Goal: Task Accomplishment & Management: Complete application form

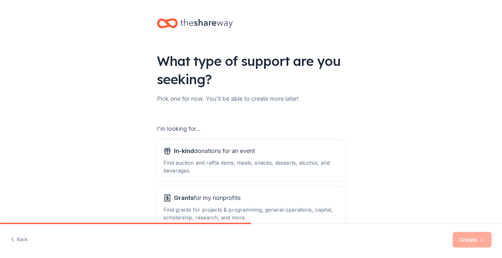
scroll to position [40, 0]
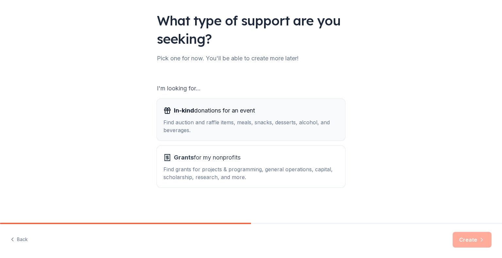
click at [201, 132] on div "Find auction and raffle items, meals, snacks, desserts, alcohol, and beverages." at bounding box center [250, 127] width 175 height 16
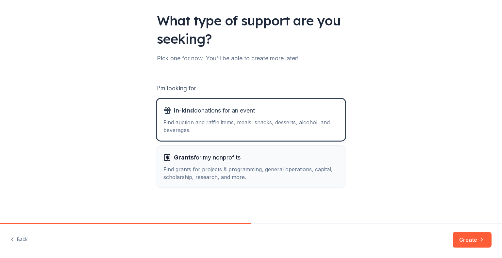
click at [303, 170] on div "Find grants for projects & programming, general operations, capital, scholarshi…" at bounding box center [250, 174] width 175 height 16
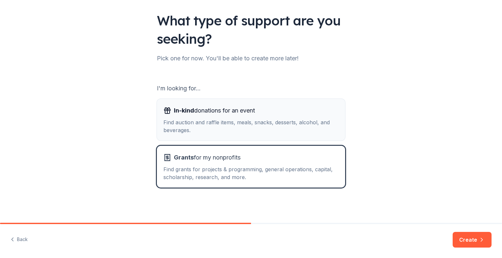
click at [282, 140] on button "In-kind donations for an event Find auction and raffle items, meals, snacks, de…" at bounding box center [251, 120] width 188 height 42
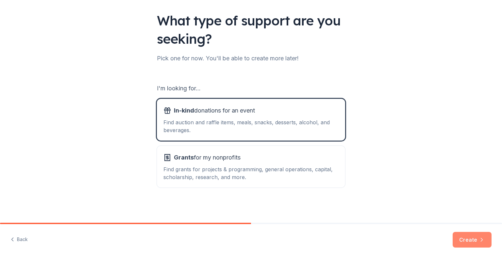
click at [475, 235] on button "Create" at bounding box center [471, 240] width 39 height 16
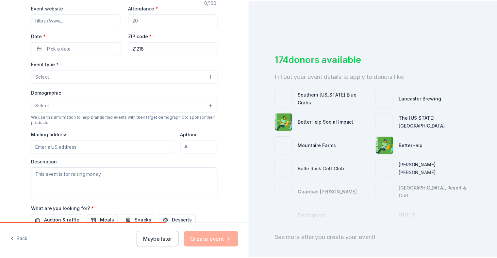
scroll to position [127, 0]
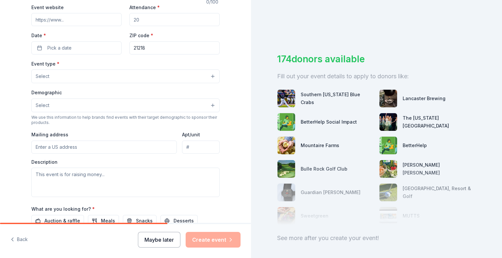
click at [152, 237] on button "Maybe later" at bounding box center [159, 240] width 42 height 16
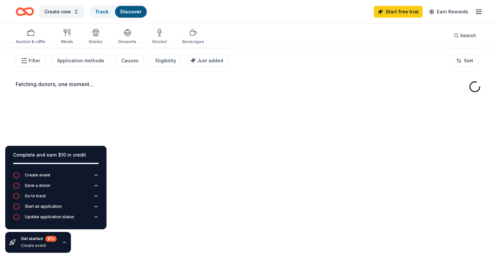
scroll to position [1, 0]
click at [63, 245] on icon "button" at bounding box center [64, 242] width 5 height 5
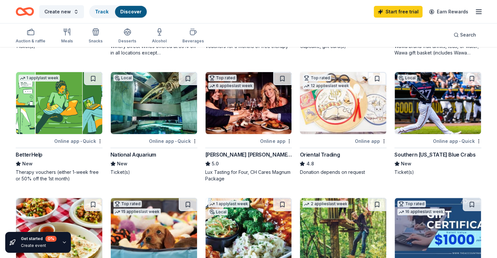
scroll to position [162, 0]
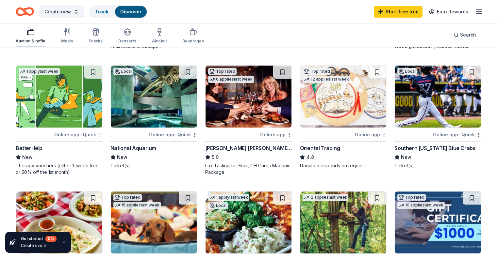
click at [35, 34] on icon "button" at bounding box center [31, 32] width 8 height 8
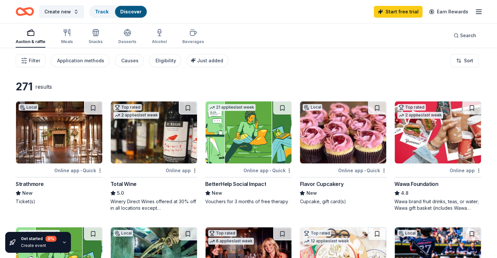
click at [462, 5] on div "Start free trial Earn Rewards" at bounding box center [428, 11] width 109 height 15
click at [475, 8] on icon "button" at bounding box center [479, 12] width 8 height 8
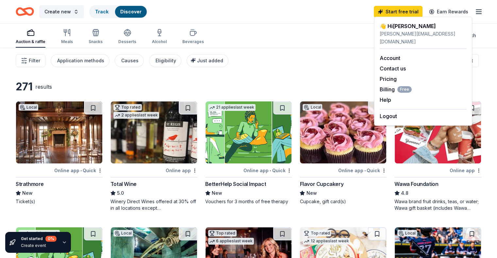
click at [278, 27] on div "Auction & raffle Meals Snacks Desserts Alcohol Beverages Search" at bounding box center [248, 36] width 465 height 24
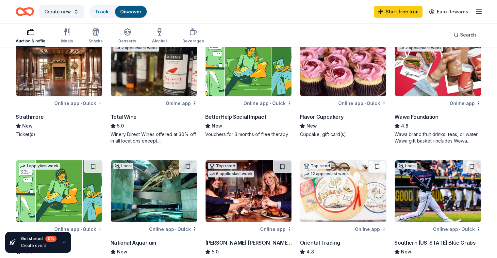
scroll to position [71, 0]
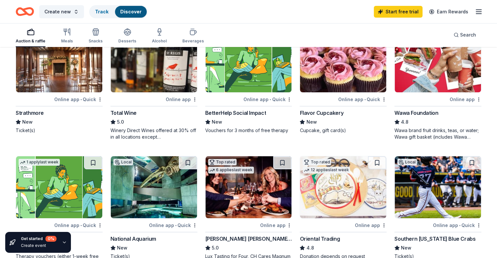
click at [438, 102] on div at bounding box center [421, 99] width 54 height 8
click at [475, 15] on icon "button" at bounding box center [479, 12] width 8 height 8
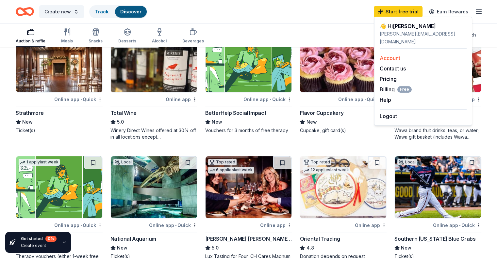
click at [392, 55] on link "Account" at bounding box center [390, 58] width 21 height 7
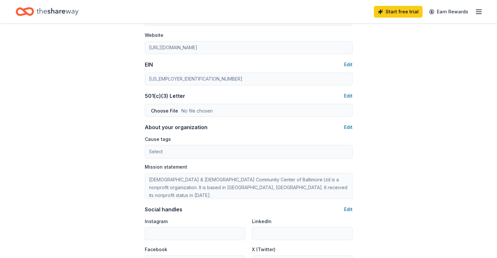
scroll to position [337, 0]
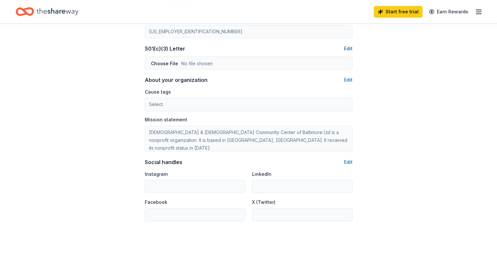
click at [347, 48] on button "Edit" at bounding box center [348, 49] width 8 height 8
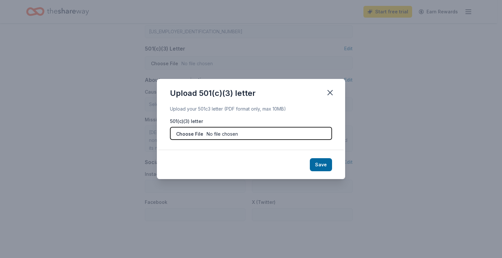
click at [202, 135] on input "file" at bounding box center [251, 133] width 162 height 13
type input "C:\fakepath\IRS 501c3 determination letter - PCOM (2).pdf"
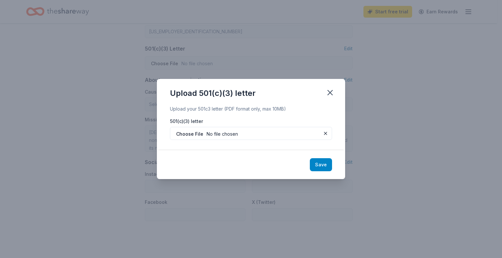
click at [323, 168] on button "Save" at bounding box center [321, 164] width 22 height 13
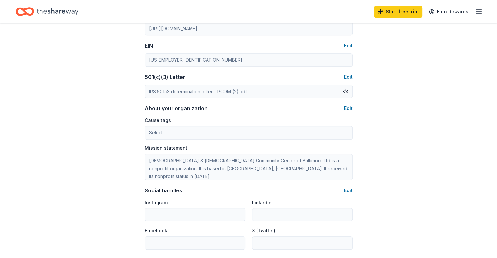
scroll to position [396, 0]
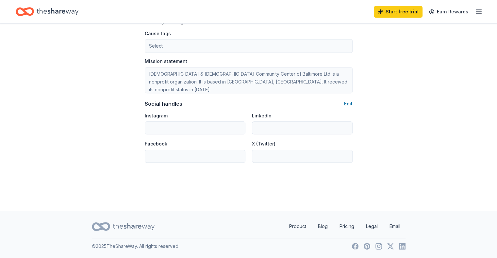
click at [463, 9] on div "Start free trial Earn Rewards" at bounding box center [428, 11] width 109 height 15
click at [475, 13] on icon "button" at bounding box center [479, 12] width 8 height 8
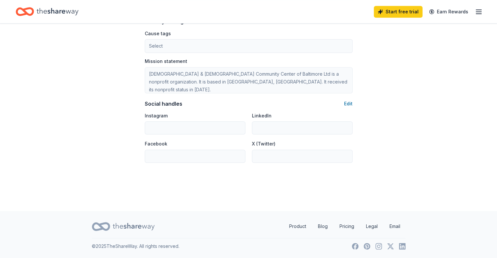
click at [67, 9] on icon "Home" at bounding box center [58, 11] width 42 height 13
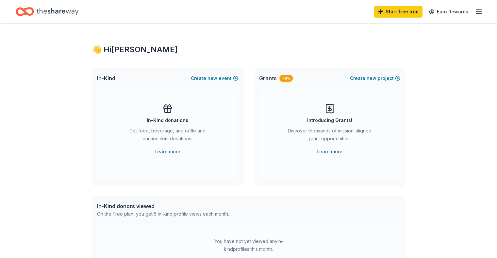
click at [466, 17] on div "Start free trial Earn Rewards" at bounding box center [428, 11] width 109 height 15
click at [475, 12] on icon "button" at bounding box center [479, 12] width 8 height 8
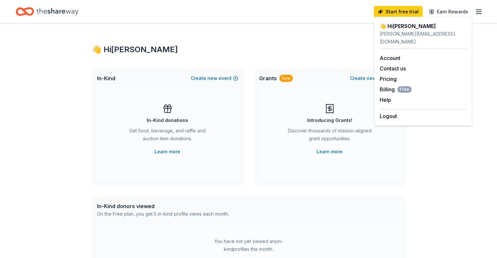
click at [271, 31] on div "👋 Hi Jen In-Kind Create new event In-Kind donations Get food, beverage, and raf…" at bounding box center [248, 214] width 334 height 381
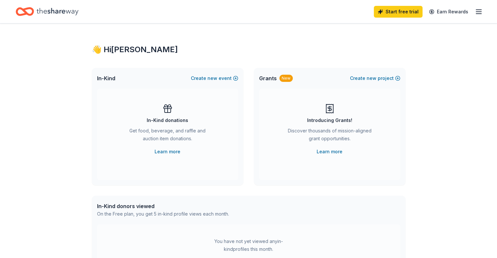
click at [69, 10] on icon "Home" at bounding box center [58, 11] width 42 height 13
click at [169, 152] on link "Learn more" at bounding box center [167, 152] width 26 height 8
click at [476, 10] on line "button" at bounding box center [478, 10] width 5 height 0
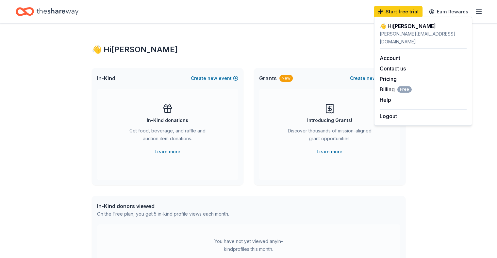
click at [311, 37] on div "👋 Hi Jen In-Kind Create new event In-Kind donations Get food, beverage, and raf…" at bounding box center [248, 214] width 334 height 381
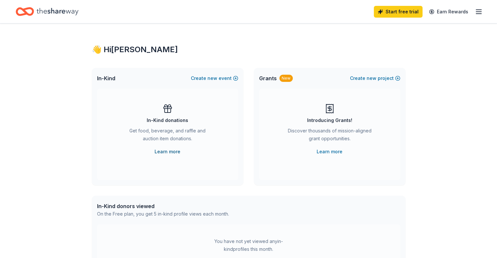
click at [160, 151] on link "Learn more" at bounding box center [167, 152] width 26 height 8
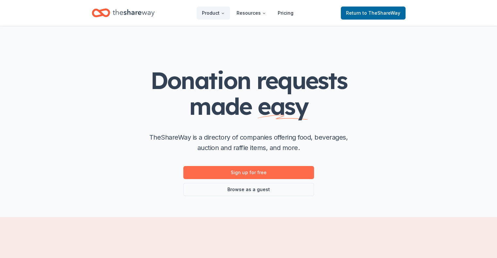
click at [258, 173] on link "Sign up for free" at bounding box center [248, 172] width 131 height 13
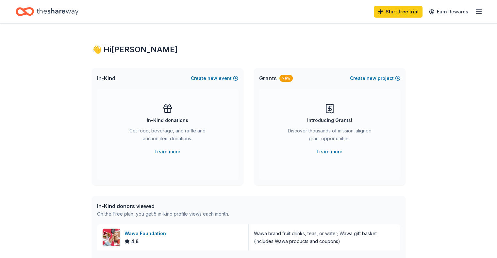
click at [476, 14] on line "button" at bounding box center [478, 14] width 5 height 0
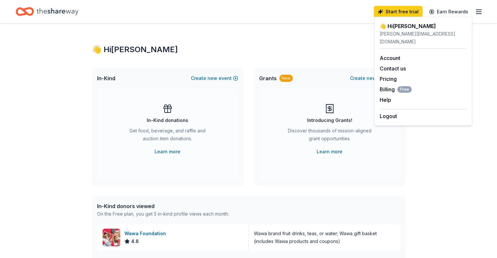
click at [321, 36] on div "👋 Hi Jen In-Kind Create new event In-Kind donations Get food, beverage, and raf…" at bounding box center [248, 252] width 334 height 456
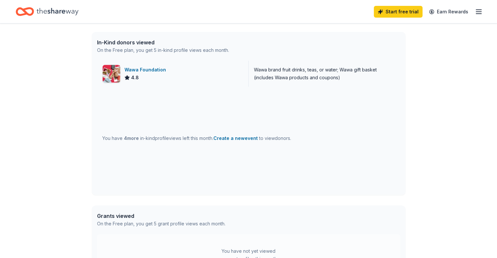
scroll to position [165, 0]
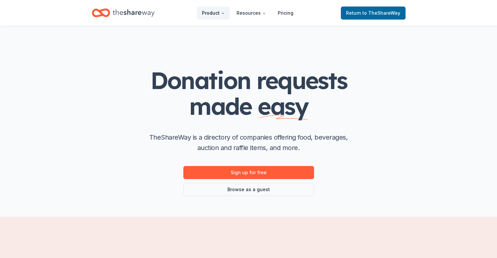
click at [229, 17] on button "Product" at bounding box center [213, 13] width 33 height 13
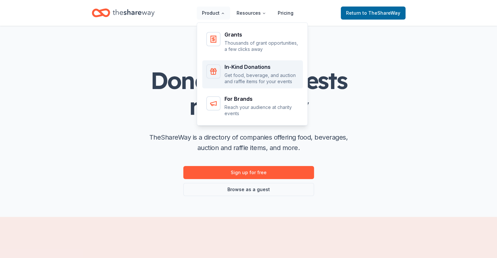
click at [246, 72] on p "Get food, beverage, and auction and raffle items for your events" at bounding box center [261, 78] width 74 height 13
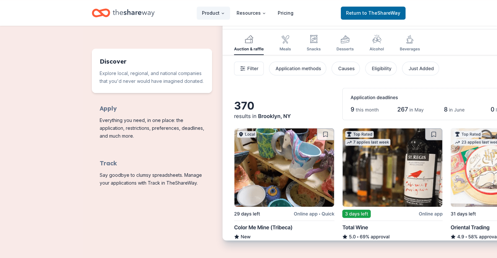
scroll to position [316, 0]
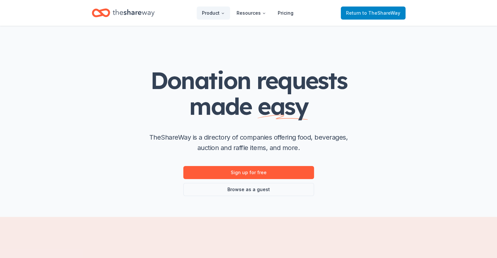
click at [355, 12] on span "Return to TheShareWay" at bounding box center [373, 13] width 54 height 8
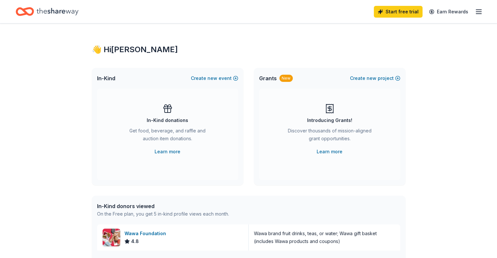
drag, startPoint x: 355, startPoint y: 12, endPoint x: 268, endPoint y: 30, distance: 89.3
click at [268, 30] on div "👋 Hi [PERSON_NAME] In-Kind Create new event In-Kind donations Get food, beverag…" at bounding box center [248, 252] width 334 height 456
click at [459, 14] on link "Earn Rewards" at bounding box center [448, 12] width 47 height 12
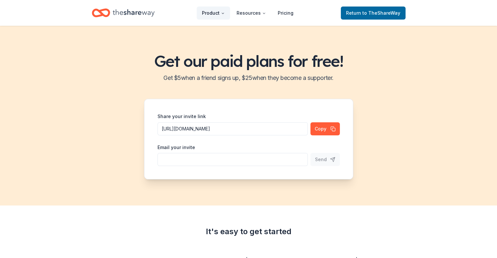
click at [221, 15] on button "Product" at bounding box center [213, 13] width 33 height 13
click at [218, 12] on button "Product" at bounding box center [213, 13] width 33 height 13
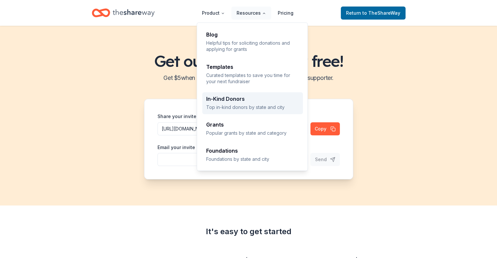
click at [231, 103] on div "In-Kind Donors Top in-kind donors by state and city" at bounding box center [252, 103] width 93 height 14
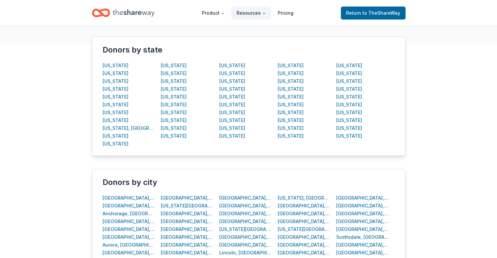
scroll to position [123, 0]
click at [178, 136] on div "[US_STATE]" at bounding box center [174, 136] width 26 height 8
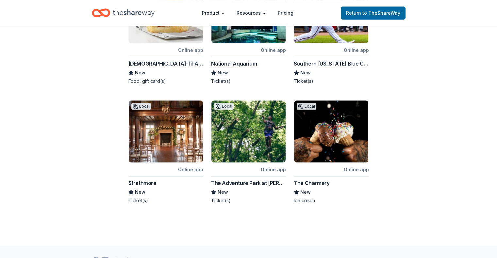
scroll to position [323, 0]
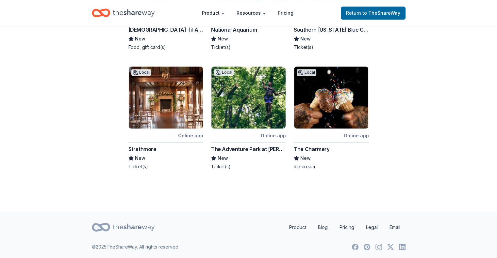
click at [359, 136] on div "Online app" at bounding box center [355, 136] width 25 height 8
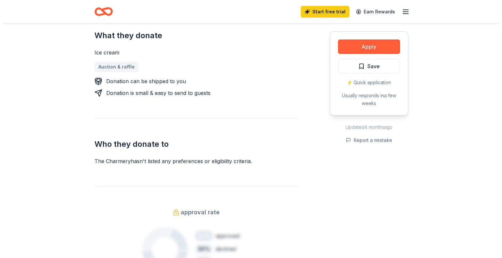
scroll to position [267, 0]
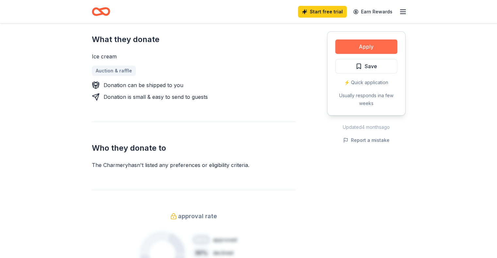
click at [362, 45] on button "Apply" at bounding box center [366, 47] width 62 height 14
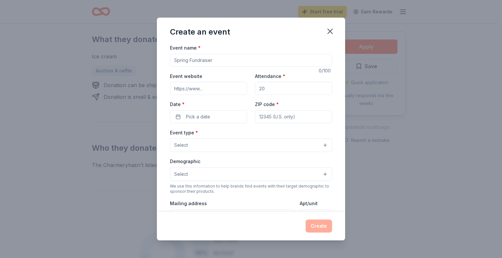
click at [228, 65] on input "Event name *" at bounding box center [251, 60] width 162 height 13
type input "Community Fridge Day"
type input "p"
paste input "[URL][DOMAIN_NAME]"
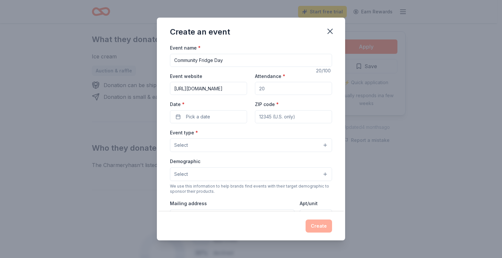
scroll to position [0, 16]
type input "[URL][DOMAIN_NAME]"
click at [293, 90] on input "Attendance *" at bounding box center [293, 88] width 77 height 13
type input "4"
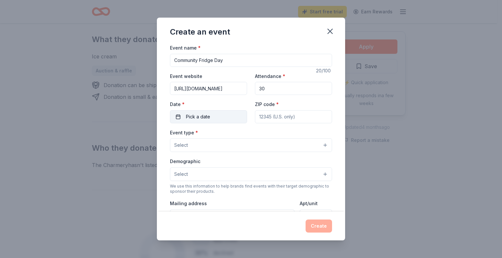
type input "30"
click at [214, 117] on button "Pick a date" at bounding box center [208, 116] width 77 height 13
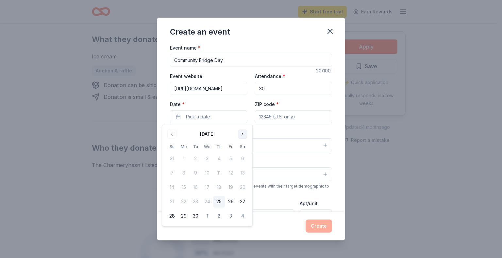
click at [242, 137] on button "Go to next month" at bounding box center [242, 134] width 9 height 9
click at [230, 176] on button "10" at bounding box center [231, 174] width 12 height 12
click at [232, 198] on button "24" at bounding box center [231, 202] width 12 height 12
click at [229, 106] on label "Date *" at bounding box center [208, 104] width 77 height 7
click at [229, 110] on button "[DATE]" at bounding box center [208, 116] width 77 height 13
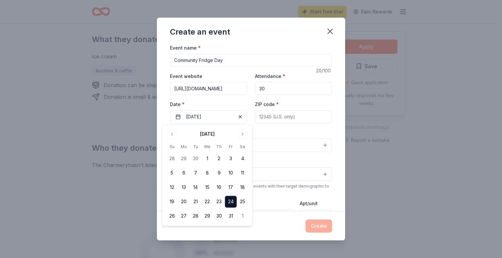
click at [229, 106] on label "Date *" at bounding box center [208, 104] width 77 height 7
click at [229, 110] on button "[DATE]" at bounding box center [208, 116] width 77 height 13
click at [291, 161] on div "Demographic Select" at bounding box center [251, 169] width 162 height 24
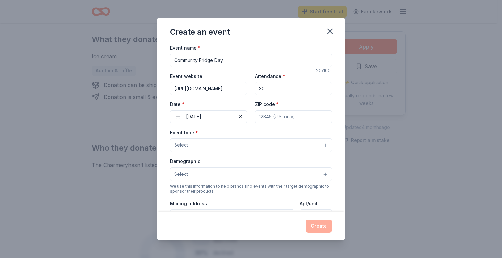
click at [291, 118] on input "ZIP code *" at bounding box center [293, 116] width 77 height 13
type input "21218"
click at [218, 150] on button "Select" at bounding box center [251, 145] width 162 height 14
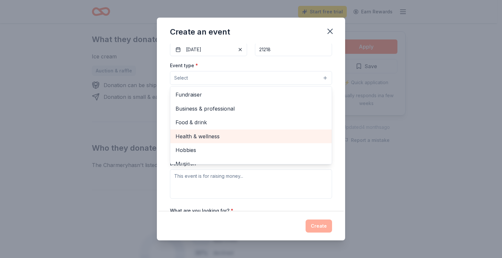
click at [226, 136] on span "Health & wellness" at bounding box center [250, 136] width 151 height 8
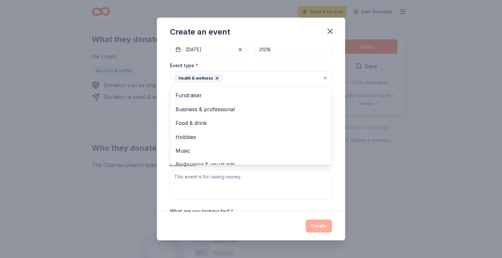
click at [218, 61] on div "Event name * Community Fridge Day 20 /100 Event website [URL][DOMAIN_NAME] Atte…" at bounding box center [251, 127] width 162 height 302
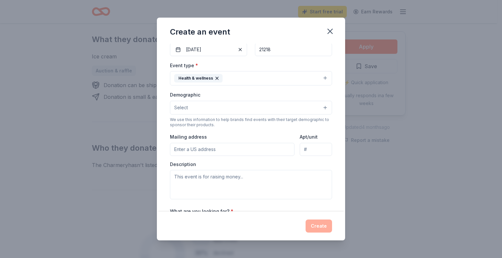
click at [220, 103] on button "Select" at bounding box center [251, 108] width 162 height 14
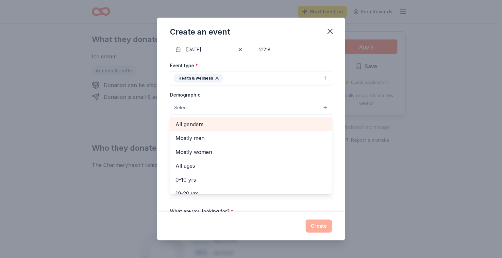
click at [207, 127] on span "All genders" at bounding box center [250, 124] width 151 height 8
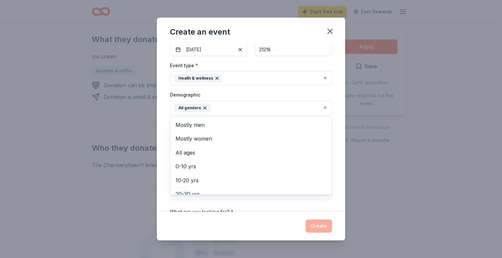
click at [221, 95] on div "Demographic All genders Mostly men Mostly women All ages [DEMOGRAPHIC_DATA] yrs…" at bounding box center [251, 103] width 162 height 24
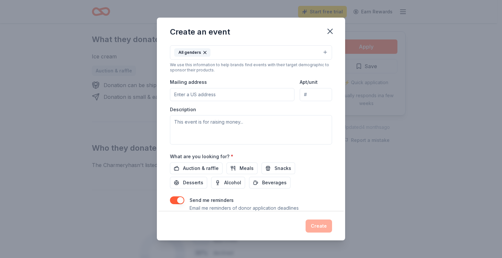
scroll to position [123, 0]
click at [199, 89] on input "Mailing address" at bounding box center [232, 94] width 124 height 13
type input "[STREET_ADDRESS][PERSON_NAME]"
click at [212, 133] on textarea at bounding box center [251, 129] width 162 height 29
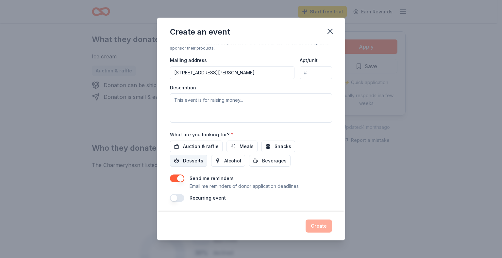
click at [192, 158] on span "Desserts" at bounding box center [193, 161] width 20 height 8
click at [248, 145] on span "Meals" at bounding box center [246, 147] width 14 height 8
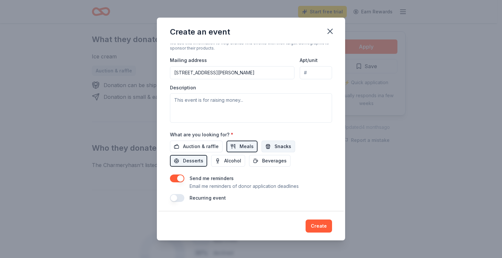
click at [266, 145] on button "Snacks" at bounding box center [278, 147] width 34 height 12
click at [271, 157] on span "Beverages" at bounding box center [274, 161] width 24 height 8
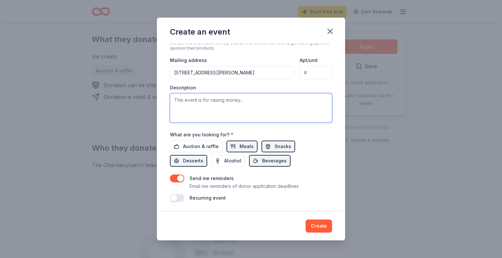
click at [248, 107] on textarea at bounding box center [251, 107] width 162 height 29
click at [206, 116] on textarea at bounding box center [251, 107] width 162 height 29
click at [179, 179] on button "button" at bounding box center [177, 179] width 14 height 8
click at [238, 115] on textarea at bounding box center [251, 107] width 162 height 29
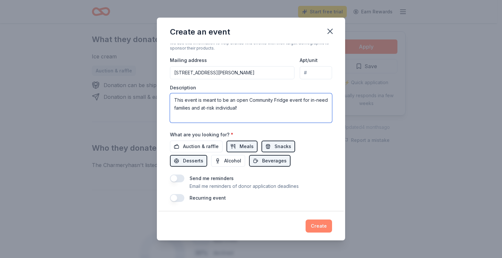
type textarea "This event is meant to be an open Community Fridge event for in-need families a…"
click at [320, 223] on button "Create" at bounding box center [318, 226] width 26 height 13
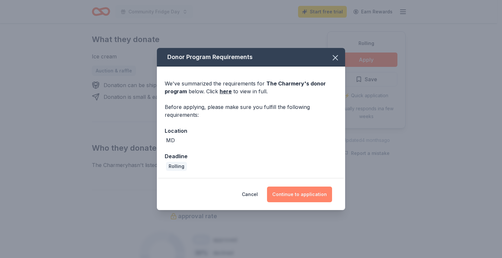
click at [318, 195] on button "Continue to application" at bounding box center [299, 195] width 65 height 16
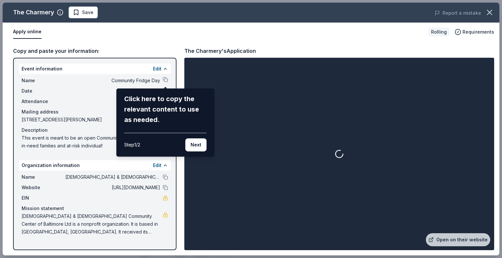
click at [193, 157] on div "The Charmery Save Report a mistake Apply online Rolling Requirements Copy and p…" at bounding box center [251, 129] width 496 height 253
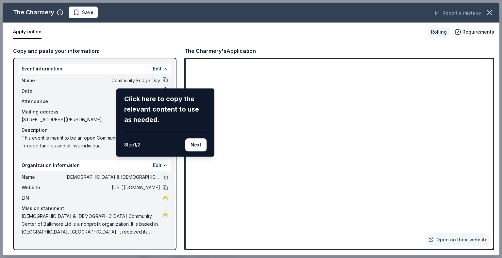
click at [192, 154] on div "Click here to copy the relevant content to use as needed. Step 1 / 2 Next" at bounding box center [165, 123] width 98 height 68
click at [201, 138] on div "Step 1 / 2 Next" at bounding box center [165, 142] width 82 height 19
click at [196, 154] on div "Click here to copy the relevant content to use as needed. Step 1 / 2 Next" at bounding box center [165, 123] width 98 height 68
click at [196, 146] on button "Next" at bounding box center [195, 144] width 21 height 13
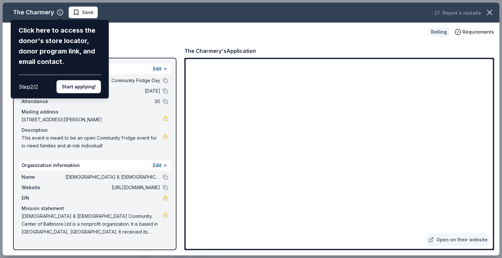
click at [166, 81] on div "The Charmery Click here to access the donor's store locator, donor program link…" at bounding box center [251, 129] width 496 height 253
click at [73, 85] on button "Start applying!" at bounding box center [79, 86] width 44 height 13
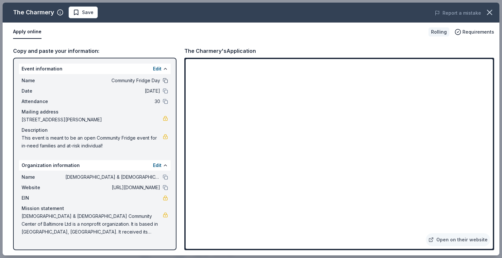
click at [166, 79] on button at bounding box center [165, 80] width 5 height 5
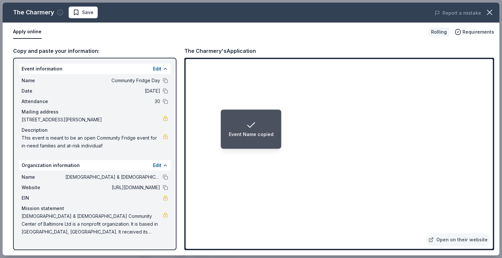
click at [58, 11] on icon "button" at bounding box center [60, 12] width 7 height 7
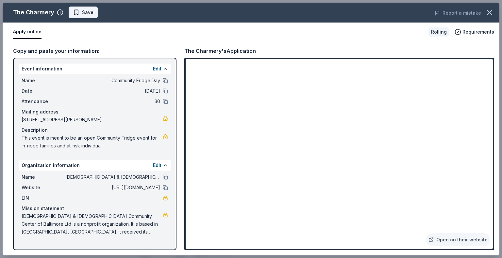
click at [85, 10] on span "Save" at bounding box center [87, 12] width 11 height 8
click at [490, 15] on icon "button" at bounding box center [489, 12] width 9 height 9
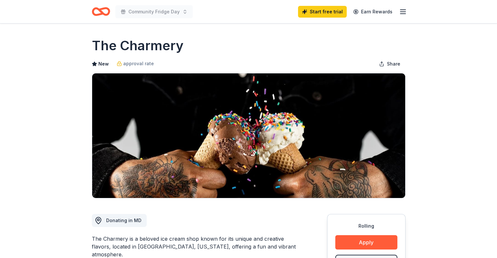
click at [406, 13] on div "Community Fridge Day Start free trial Earn Rewards" at bounding box center [248, 11] width 334 height 23
click at [400, 8] on icon "button" at bounding box center [403, 12] width 8 height 8
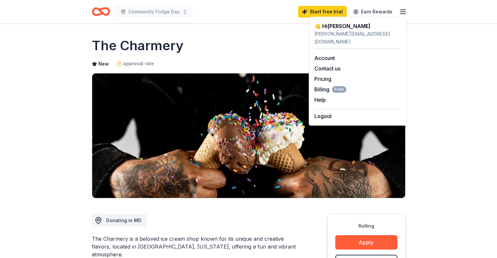
click at [276, 49] on div "The Charmery" at bounding box center [249, 46] width 314 height 18
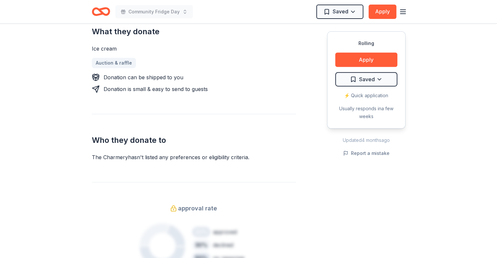
scroll to position [662, 0]
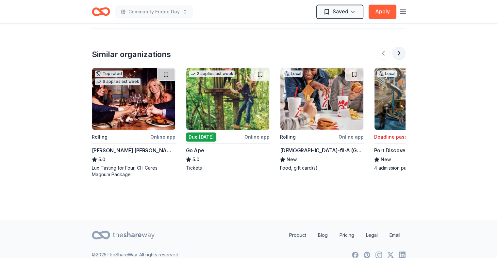
click at [400, 47] on button at bounding box center [398, 53] width 13 height 13
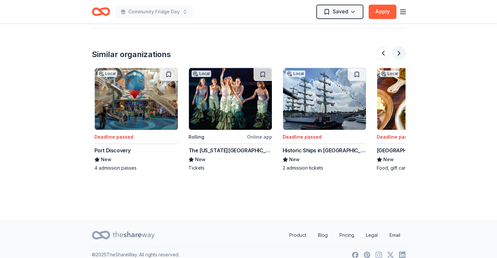
scroll to position [0, 282]
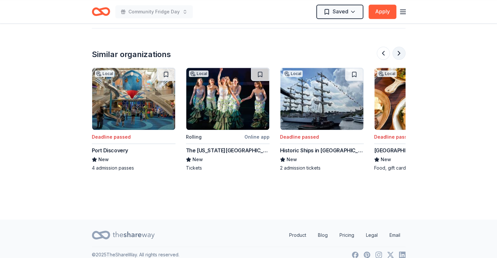
click at [395, 47] on button at bounding box center [398, 53] width 13 height 13
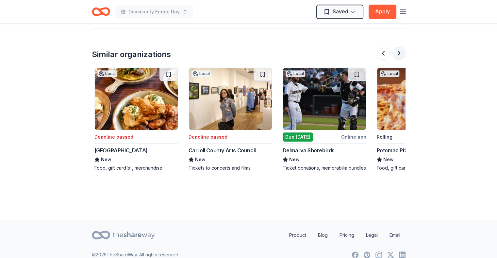
scroll to position [0, 564]
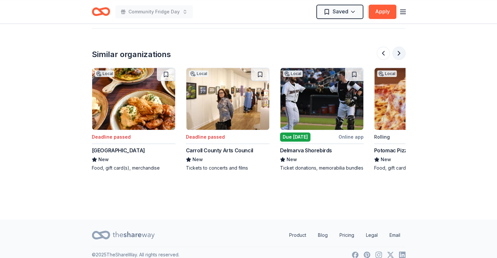
click at [395, 47] on button at bounding box center [398, 53] width 13 height 13
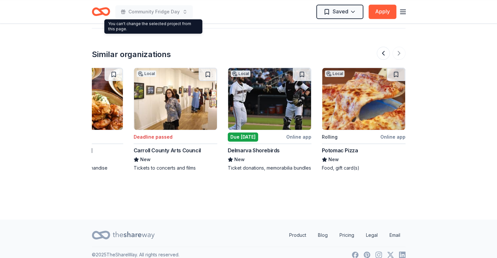
click at [94, 10] on icon "Home" at bounding box center [98, 11] width 10 height 7
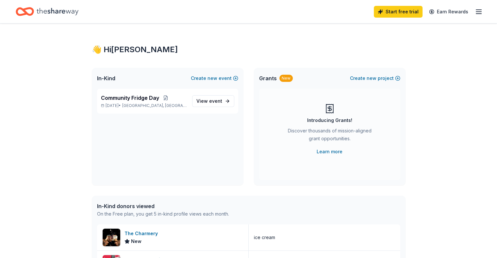
click at [476, 14] on line "button" at bounding box center [478, 14] width 5 height 0
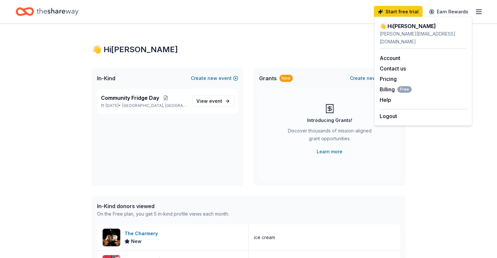
click at [308, 48] on div "👋 Hi [PERSON_NAME]" at bounding box center [249, 49] width 314 height 10
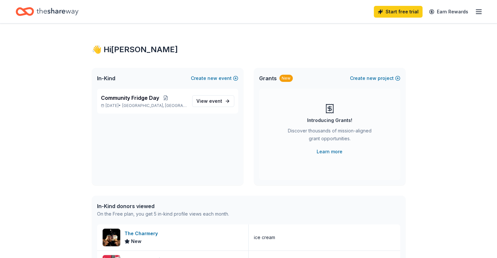
scroll to position [268, 0]
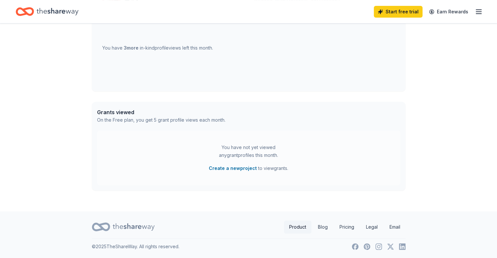
click at [299, 226] on link "Product" at bounding box center [297, 227] width 27 height 13
click at [325, 225] on link "Blog" at bounding box center [323, 227] width 20 height 13
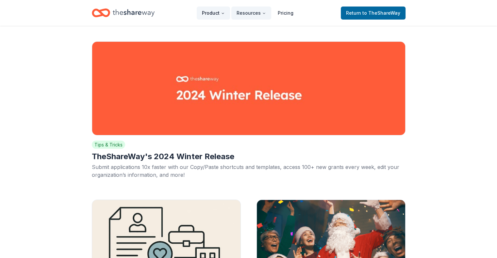
click at [217, 9] on button "Product" at bounding box center [213, 13] width 33 height 13
click at [227, 13] on button "Product" at bounding box center [213, 13] width 33 height 13
click at [225, 10] on button "Product" at bounding box center [213, 13] width 33 height 13
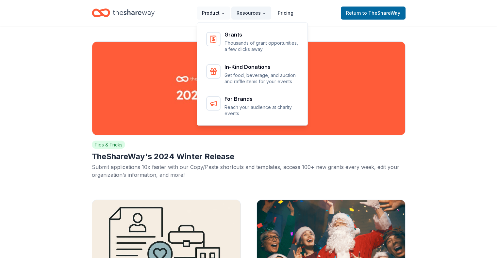
click at [227, 12] on button "Product" at bounding box center [213, 13] width 33 height 13
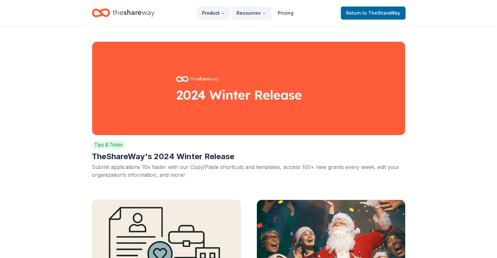
click at [224, 13] on icon "Main" at bounding box center [223, 13] width 2 height 1
click at [224, 16] on button "Product" at bounding box center [213, 13] width 33 height 13
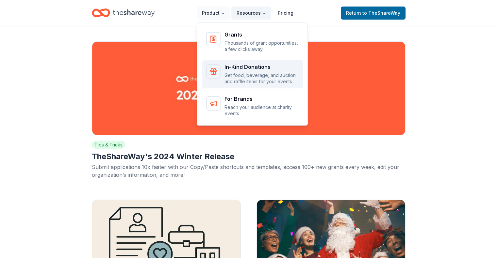
click at [255, 77] on p "Get food, beverage, and auction and raffle items for your events" at bounding box center [261, 78] width 74 height 13
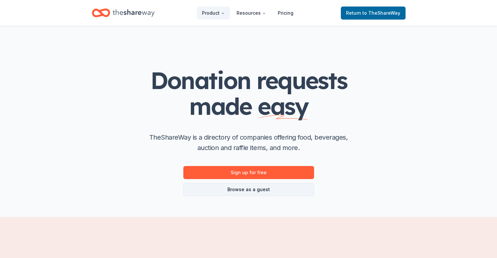
click at [260, 190] on link "Browse as a guest" at bounding box center [248, 189] width 131 height 13
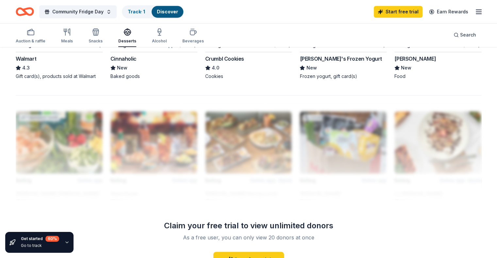
scroll to position [525, 0]
